Goal: Share content: Share content

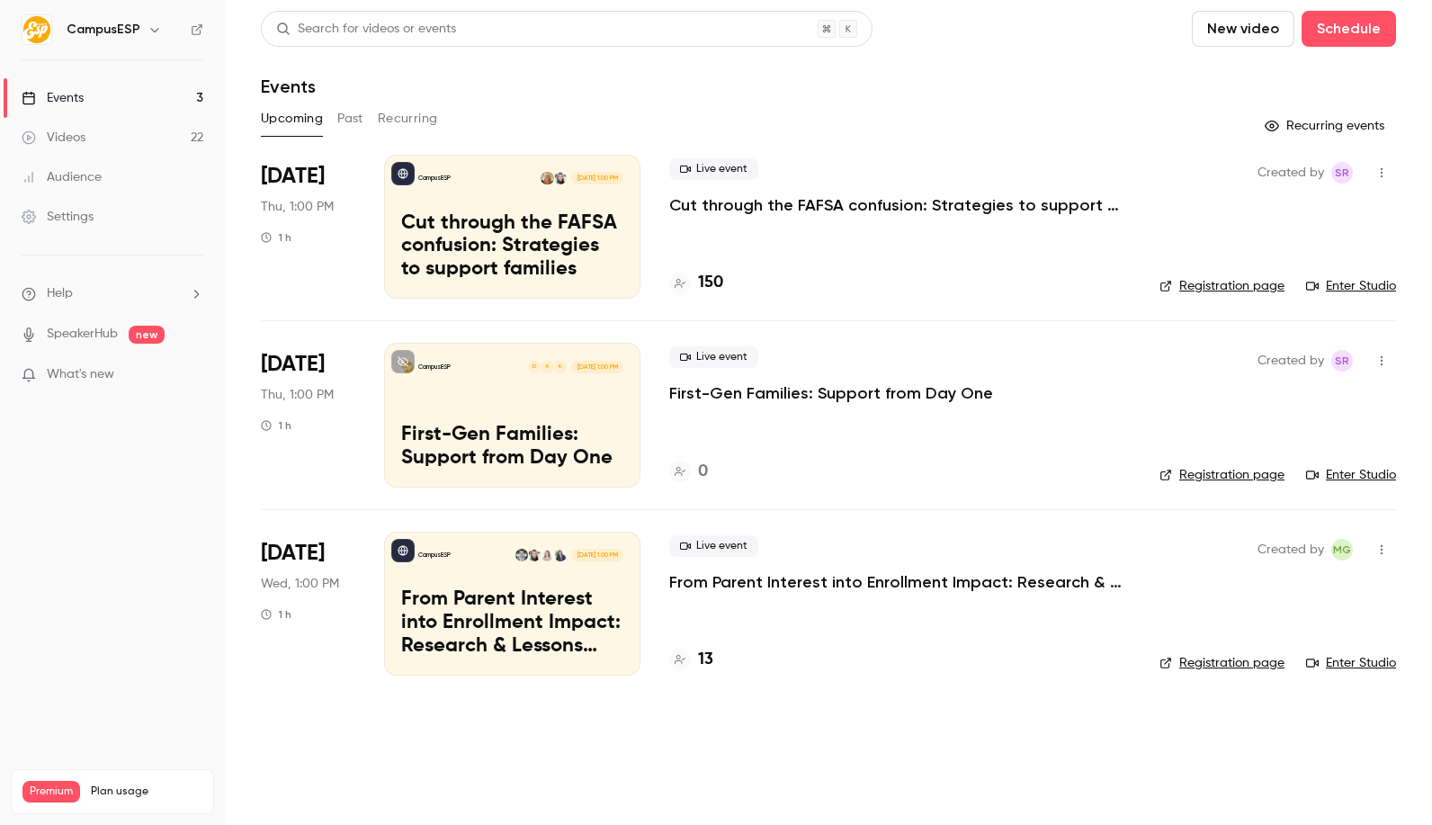
click at [353, 125] on button "Past" at bounding box center [350, 118] width 26 height 29
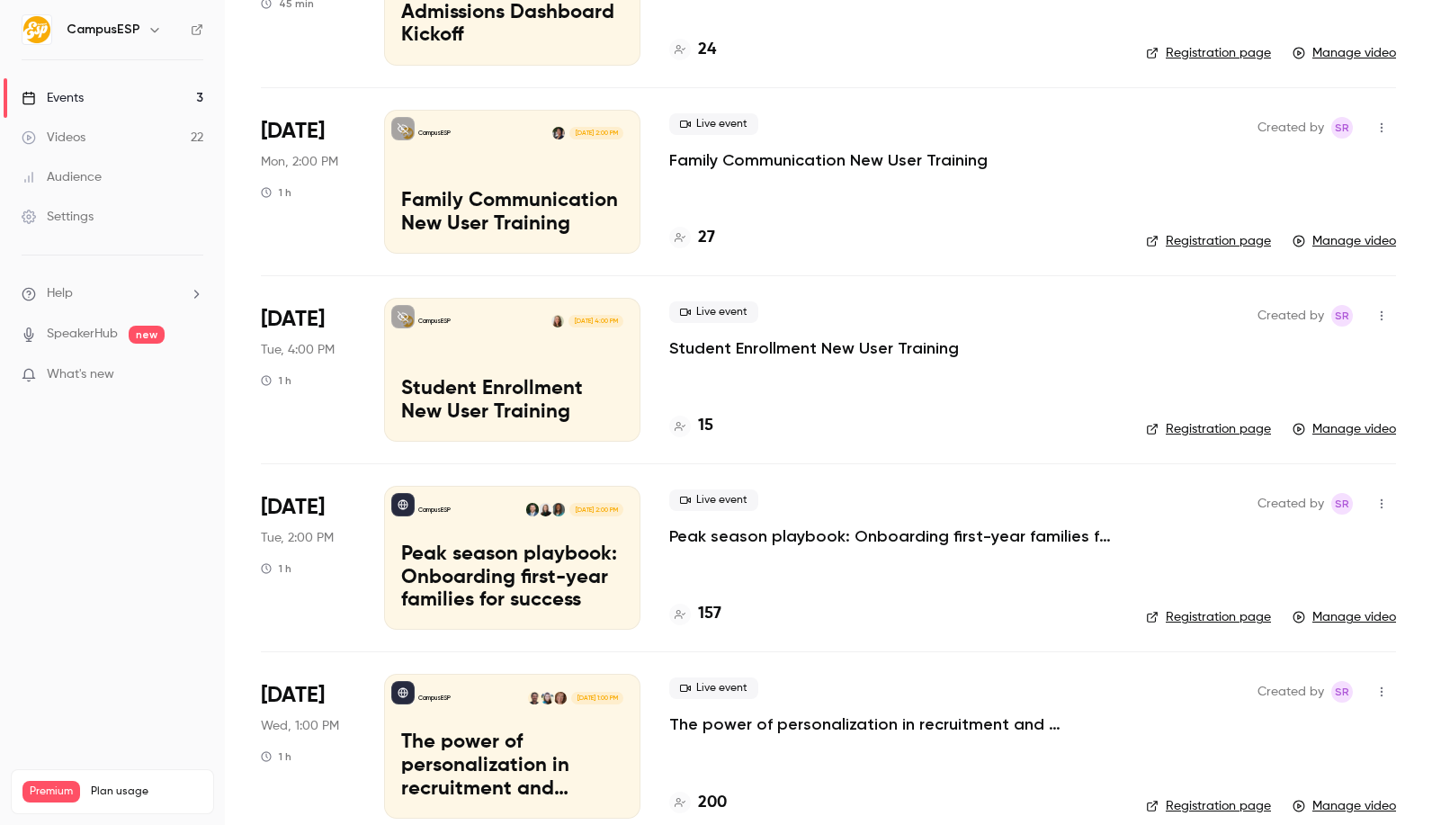
scroll to position [1270, 0]
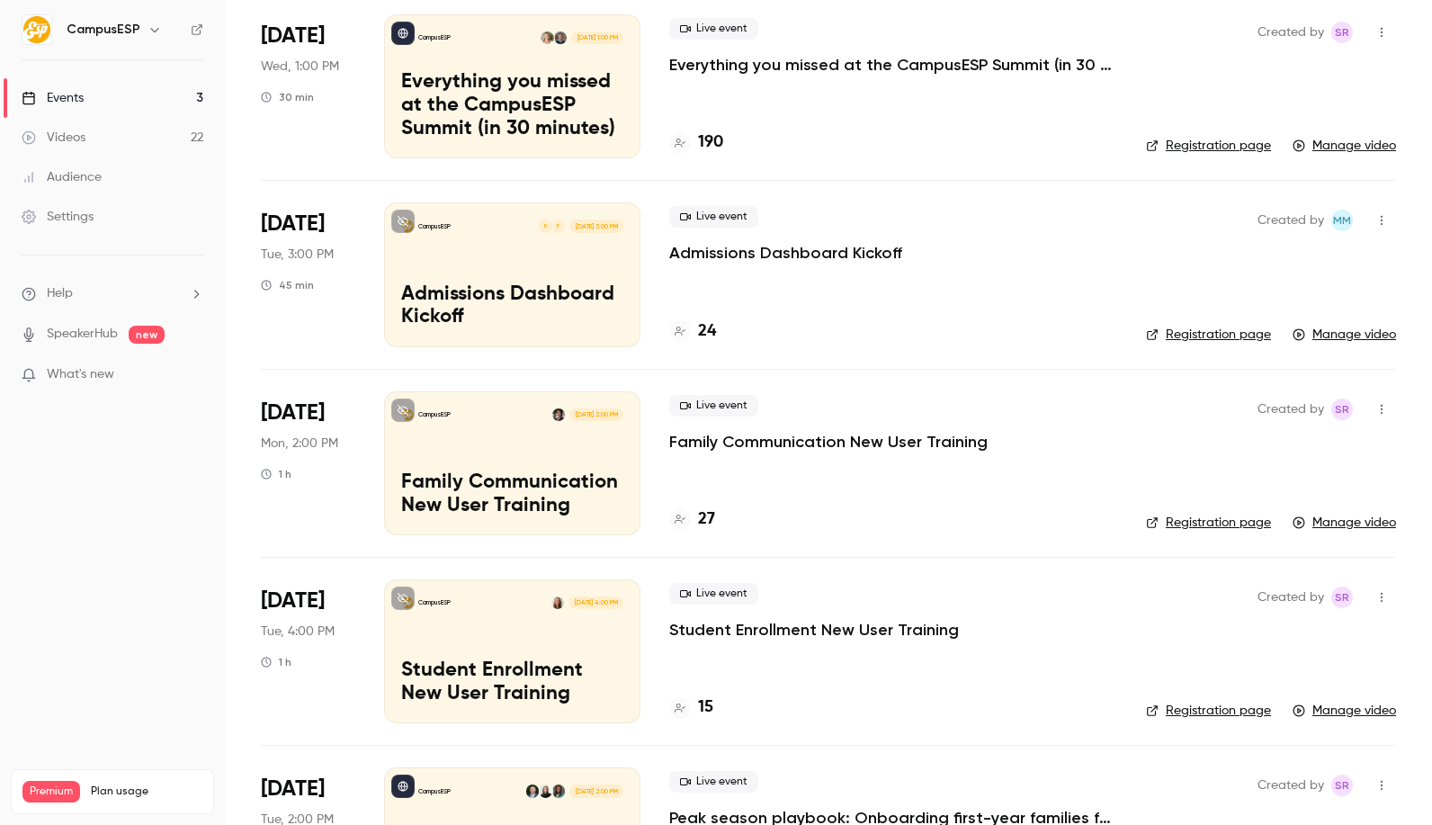
click at [150, 32] on icon "button" at bounding box center [154, 29] width 14 height 14
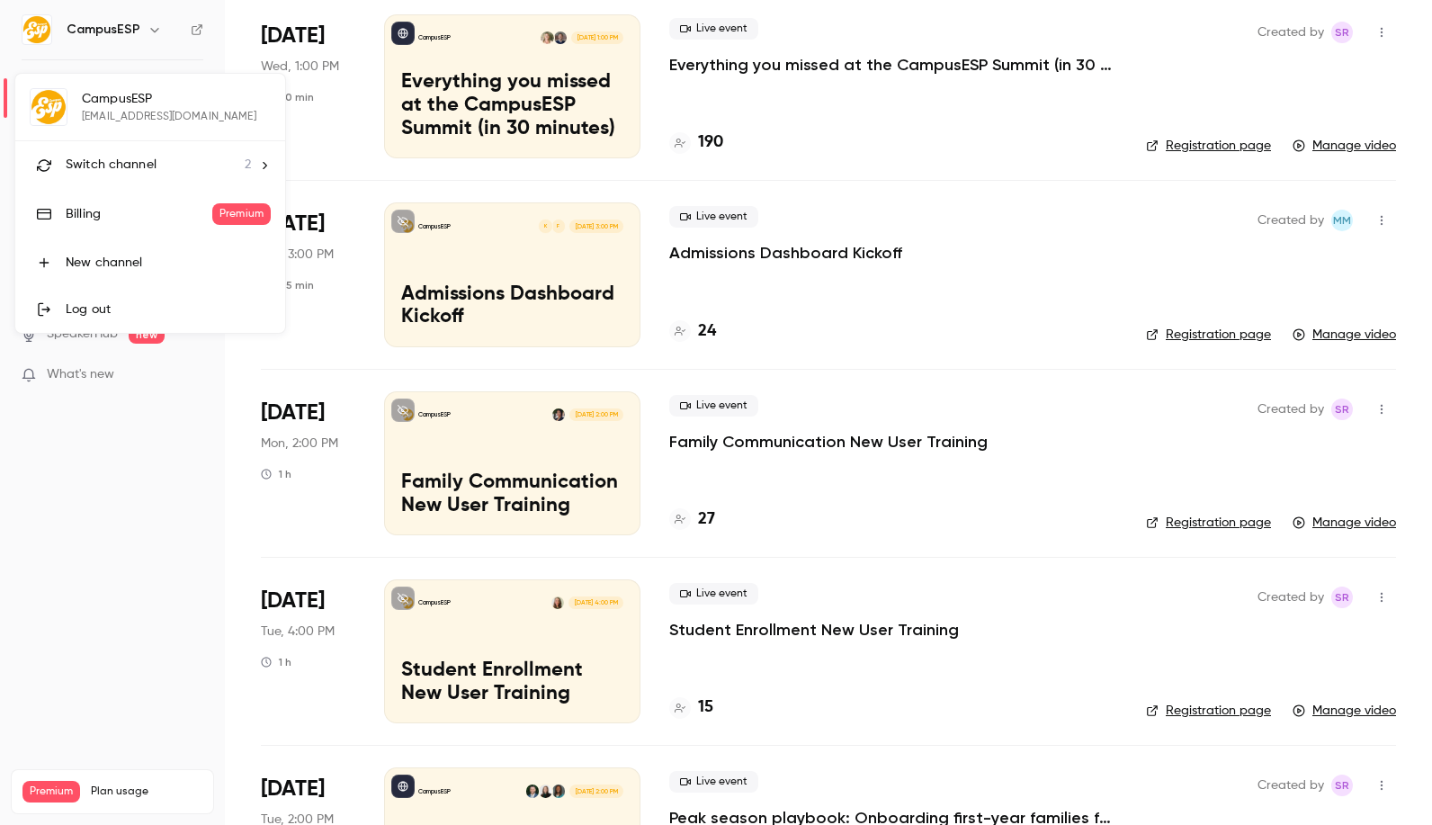
click at [190, 171] on div "Switch channel 2" at bounding box center [158, 165] width 185 height 19
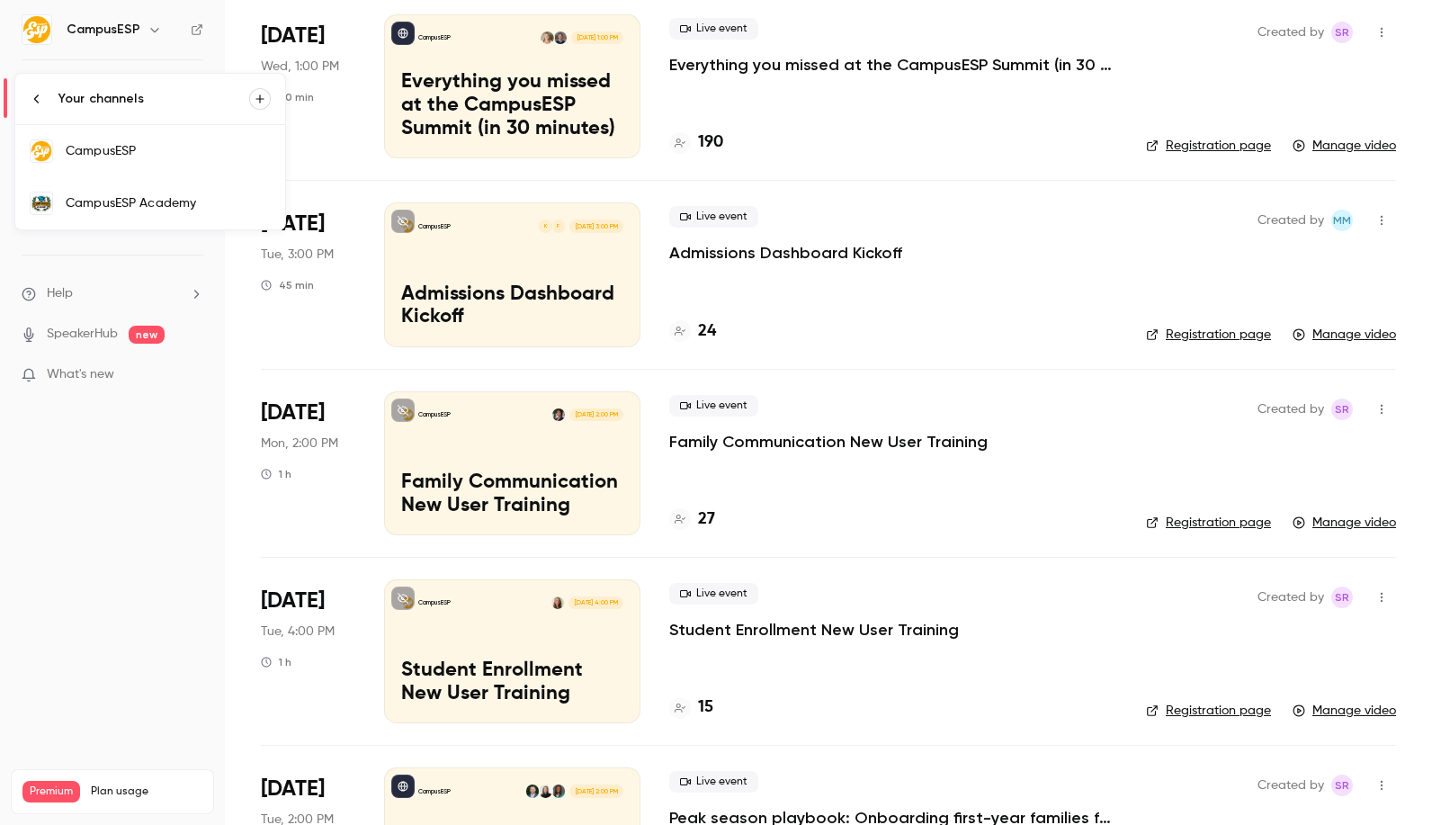
click at [168, 207] on div "CampusESP Academy" at bounding box center [168, 203] width 205 height 18
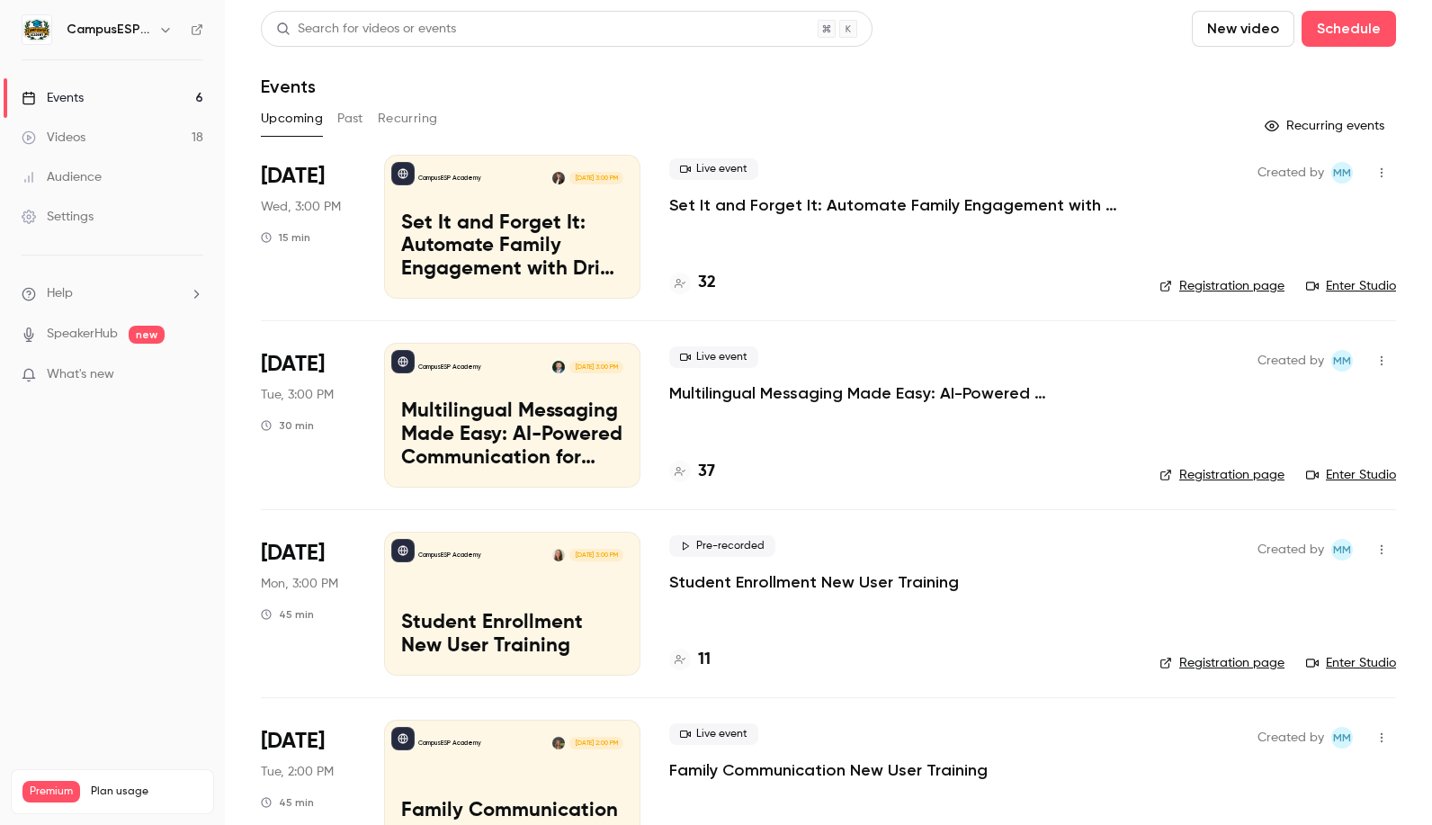
click at [352, 119] on button "Past" at bounding box center [350, 118] width 26 height 29
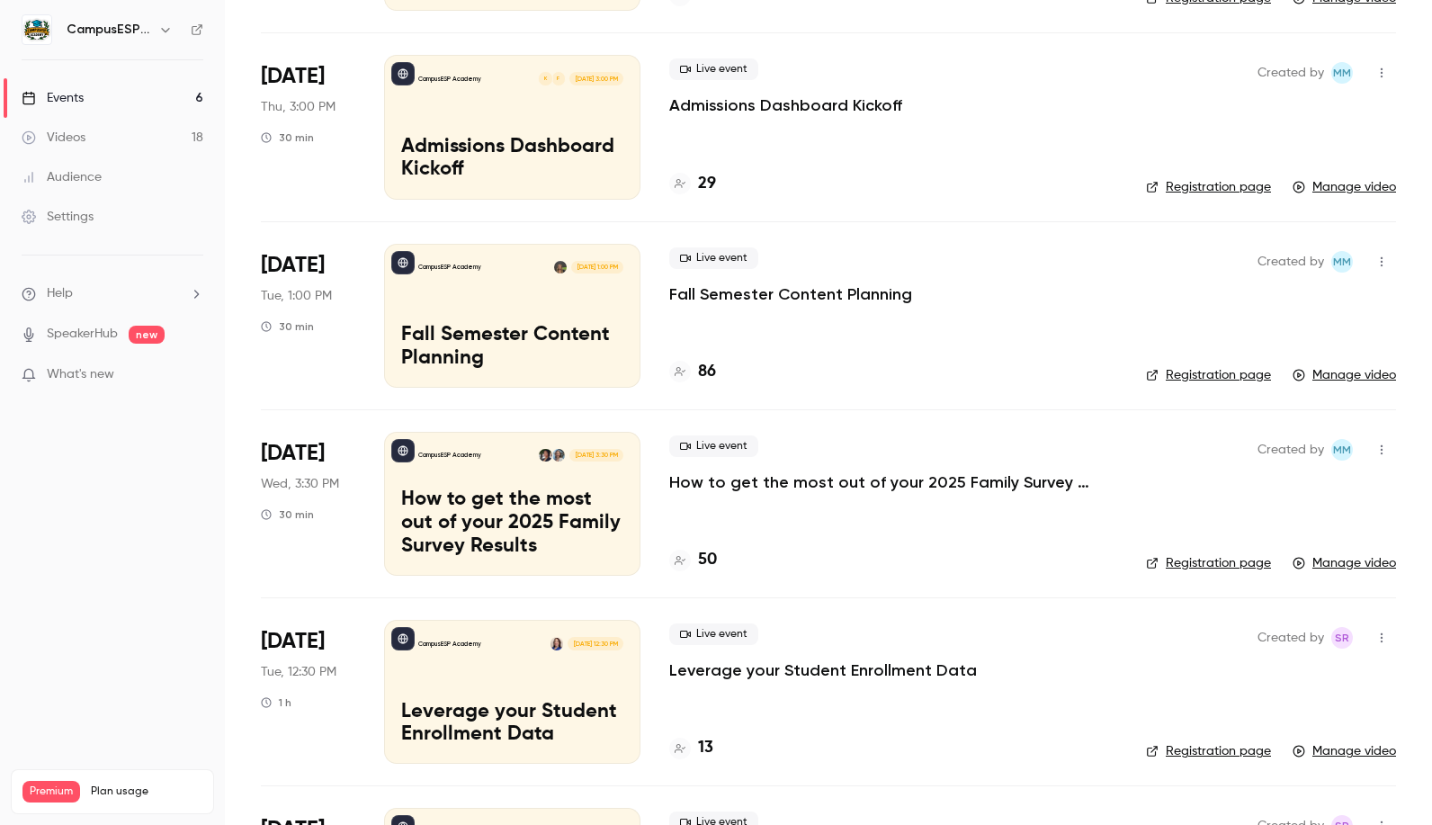
scroll to position [1441, 0]
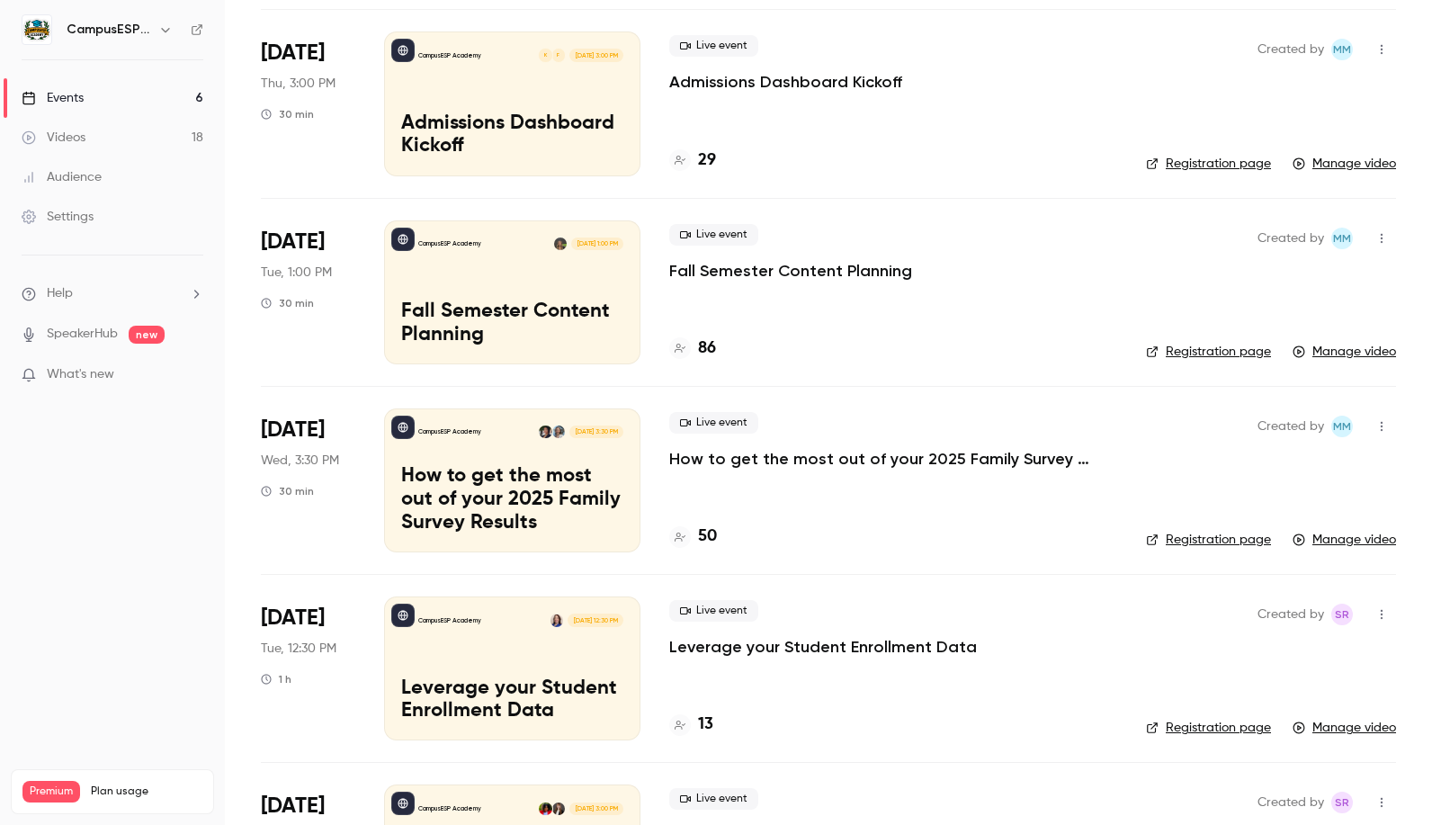
click at [518, 278] on div "CampusESP Academy [DATE] 1:00 PM Fall Semester Content Planning" at bounding box center [512, 292] width 256 height 144
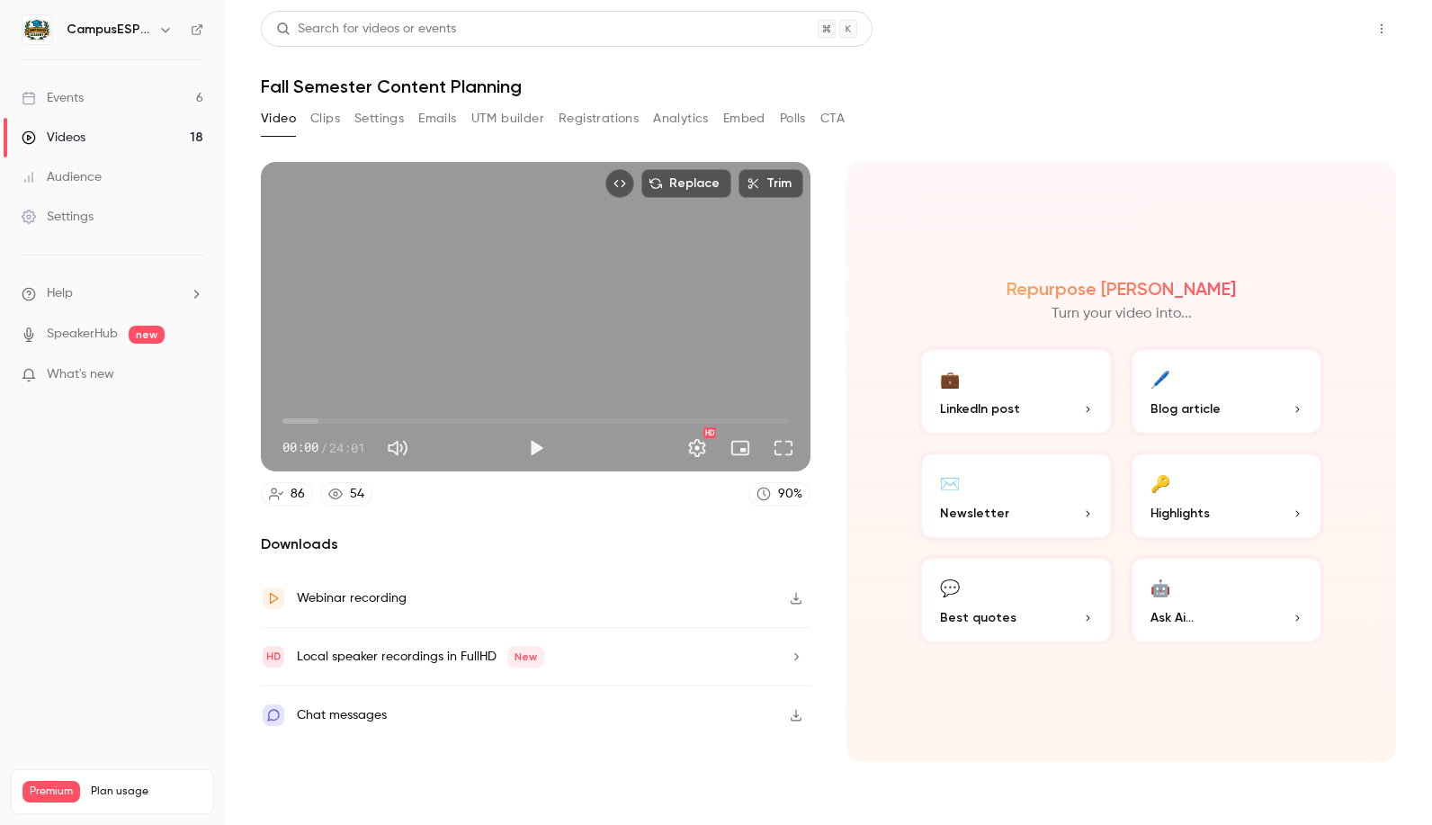
click at [1328, 40] on button "Share" at bounding box center [1316, 29] width 71 height 36
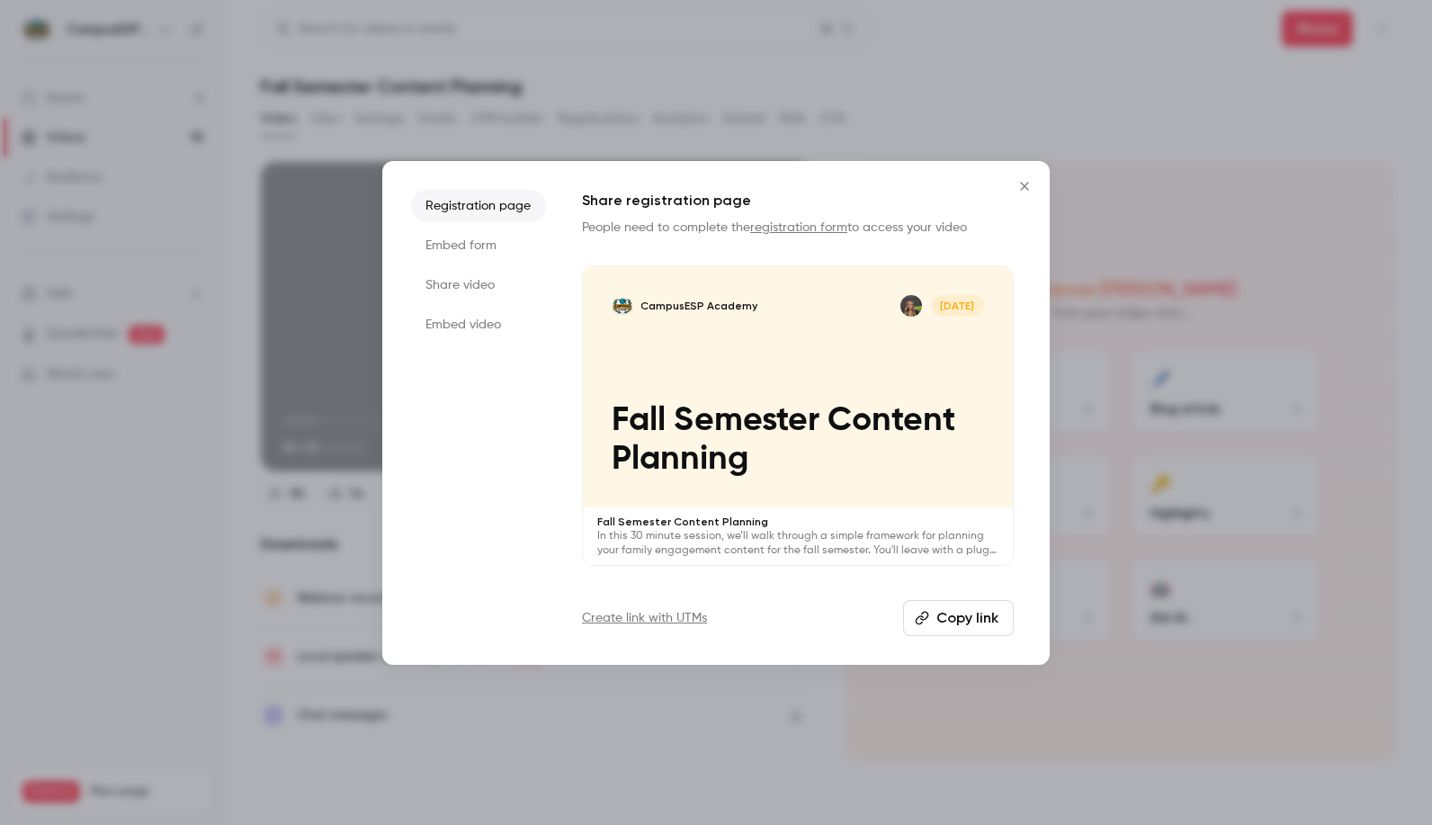
click at [962, 612] on button "Copy link" at bounding box center [958, 618] width 111 height 36
click at [1020, 188] on icon "Close" at bounding box center [1024, 186] width 22 height 14
